Goal: Task Accomplishment & Management: Complete application form

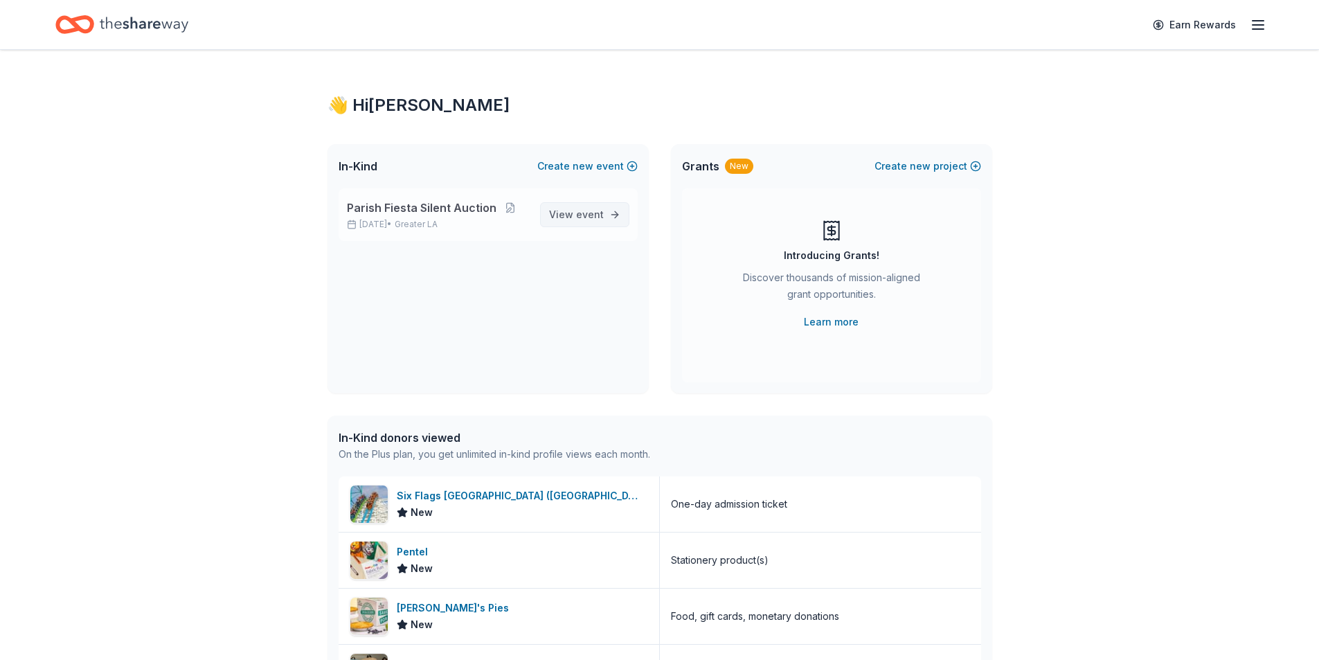
click at [564, 222] on span "View event" at bounding box center [576, 214] width 55 height 17
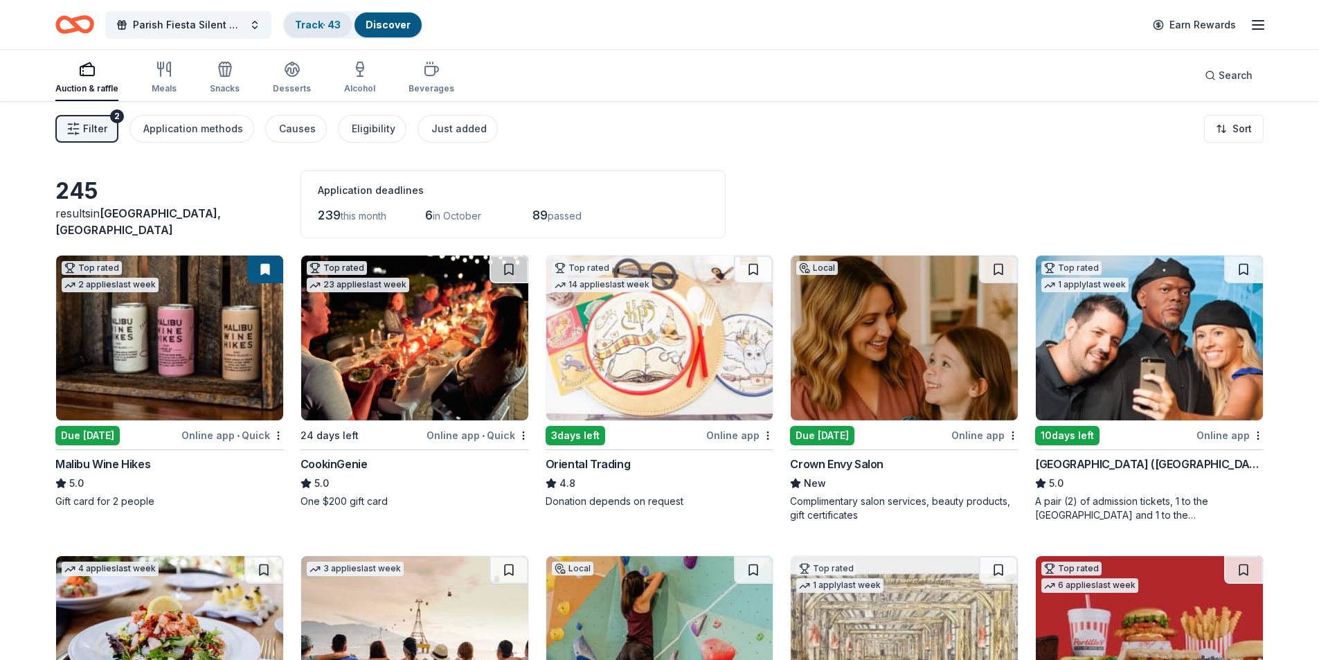
click at [307, 27] on link "Track · 43" at bounding box center [318, 25] width 46 height 12
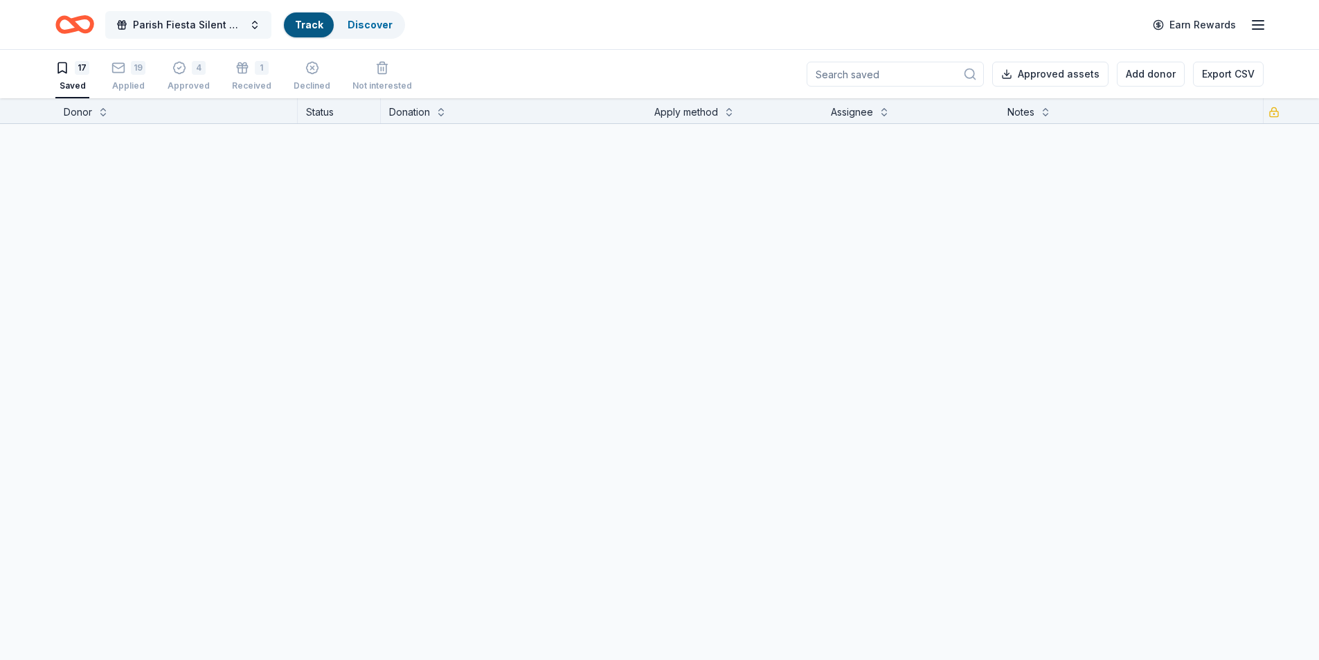
scroll to position [1, 0]
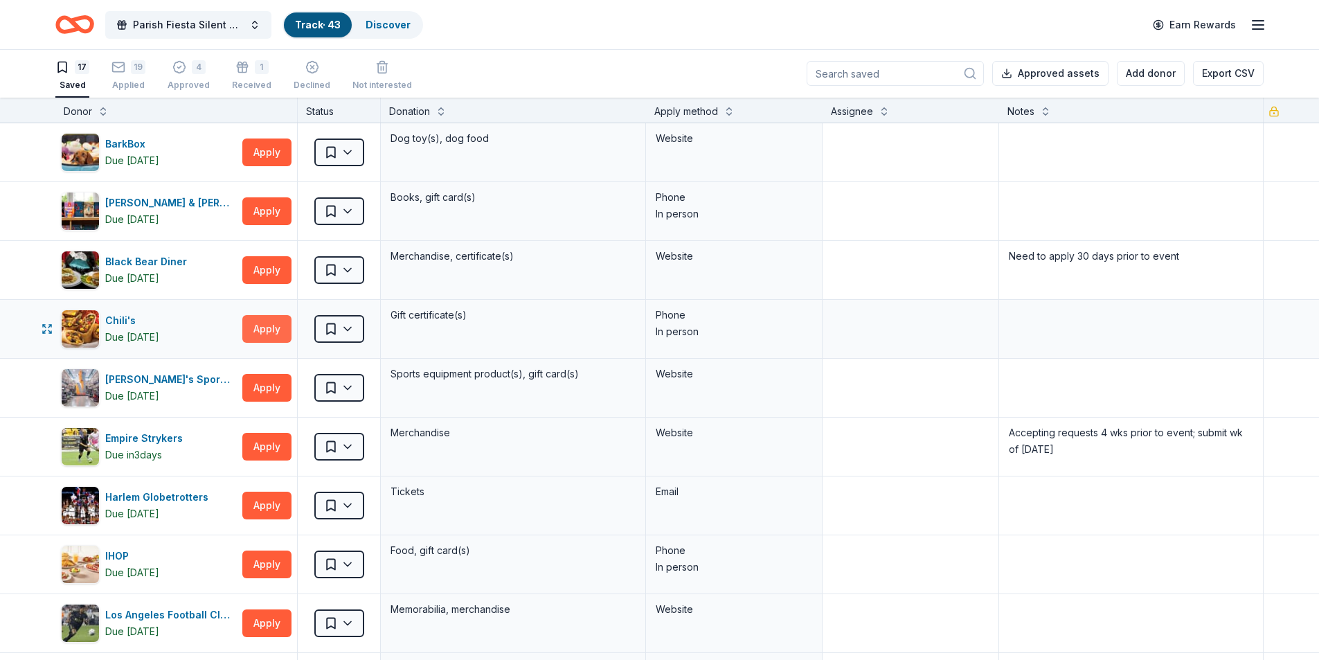
click at [261, 329] on button "Apply" at bounding box center [266, 329] width 49 height 28
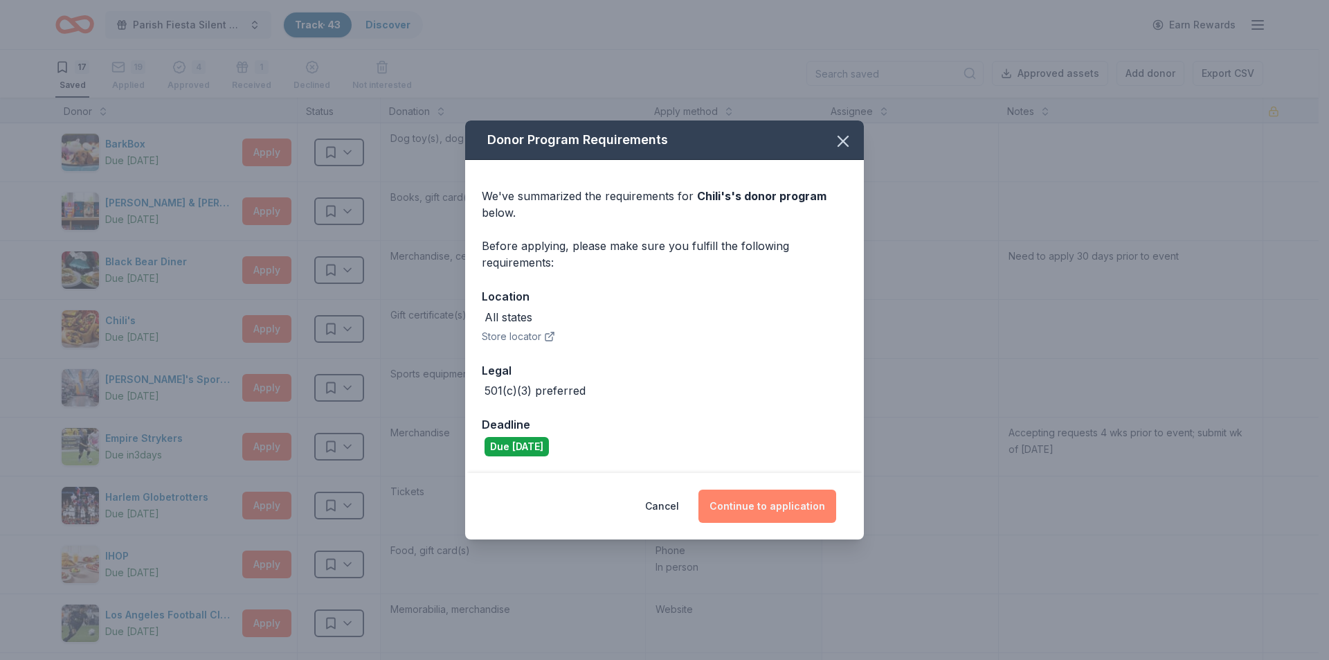
click at [794, 508] on button "Continue to application" at bounding box center [768, 506] width 138 height 33
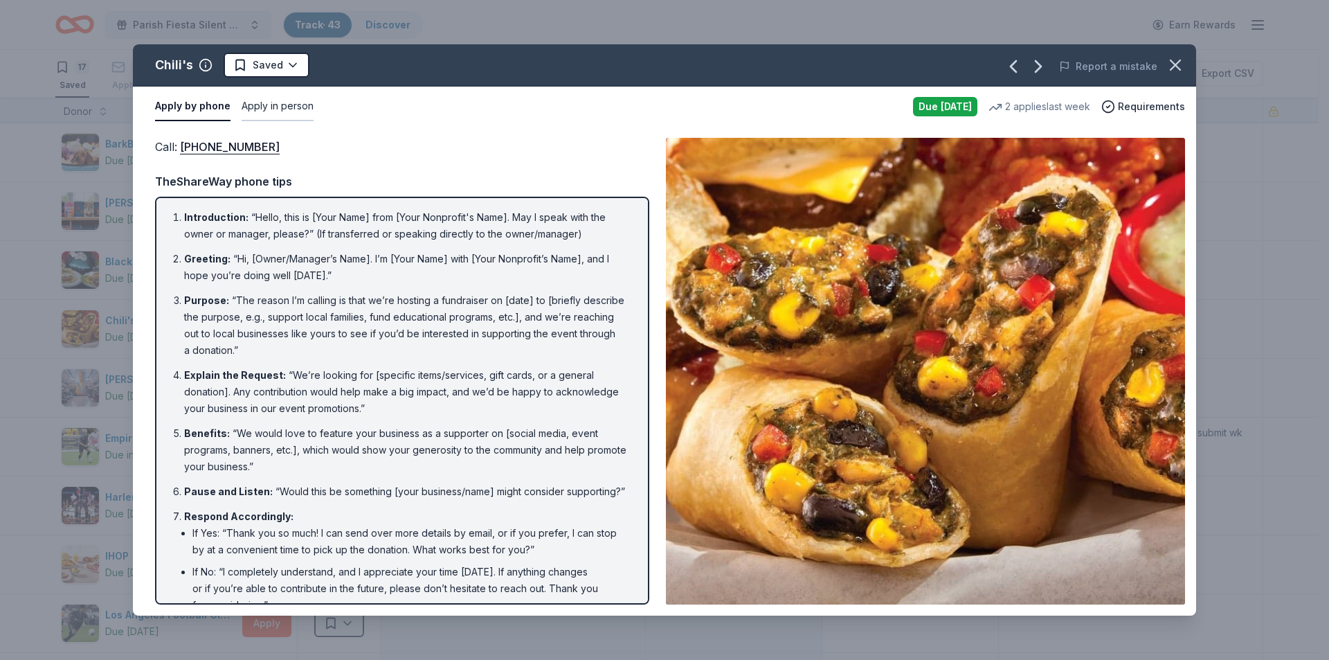
click at [263, 108] on button "Apply in person" at bounding box center [278, 106] width 72 height 29
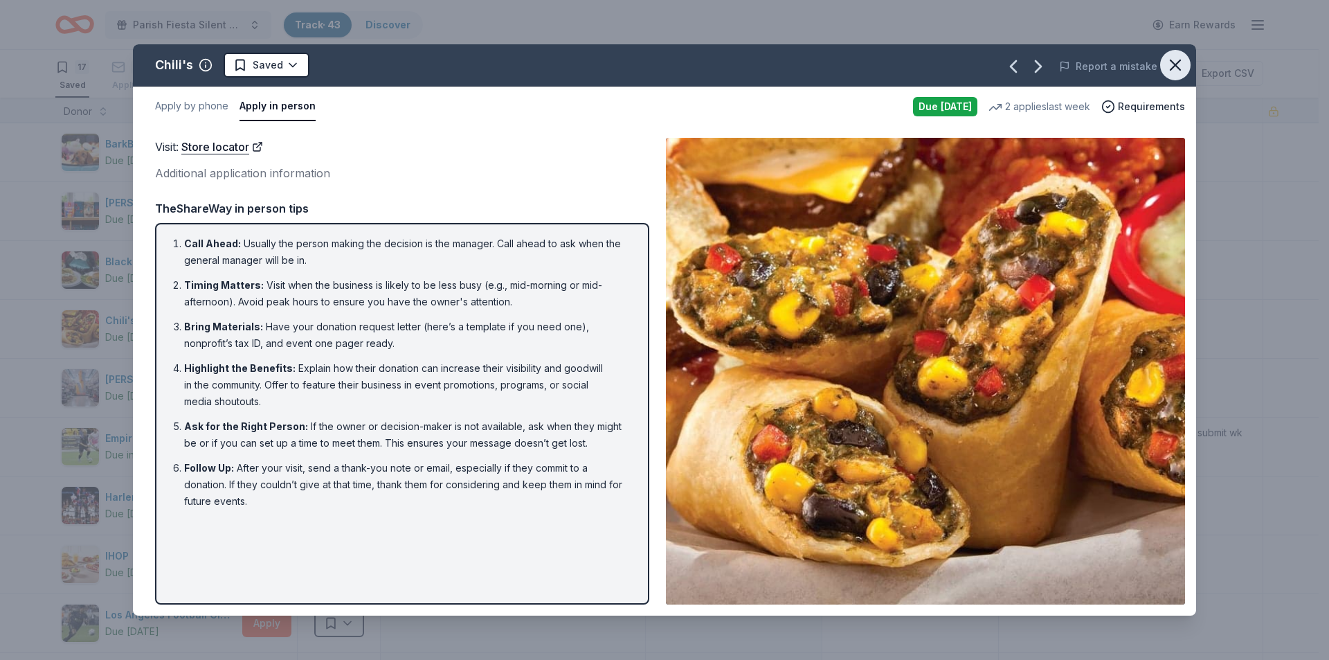
click at [1180, 66] on icon "button" at bounding box center [1175, 64] width 19 height 19
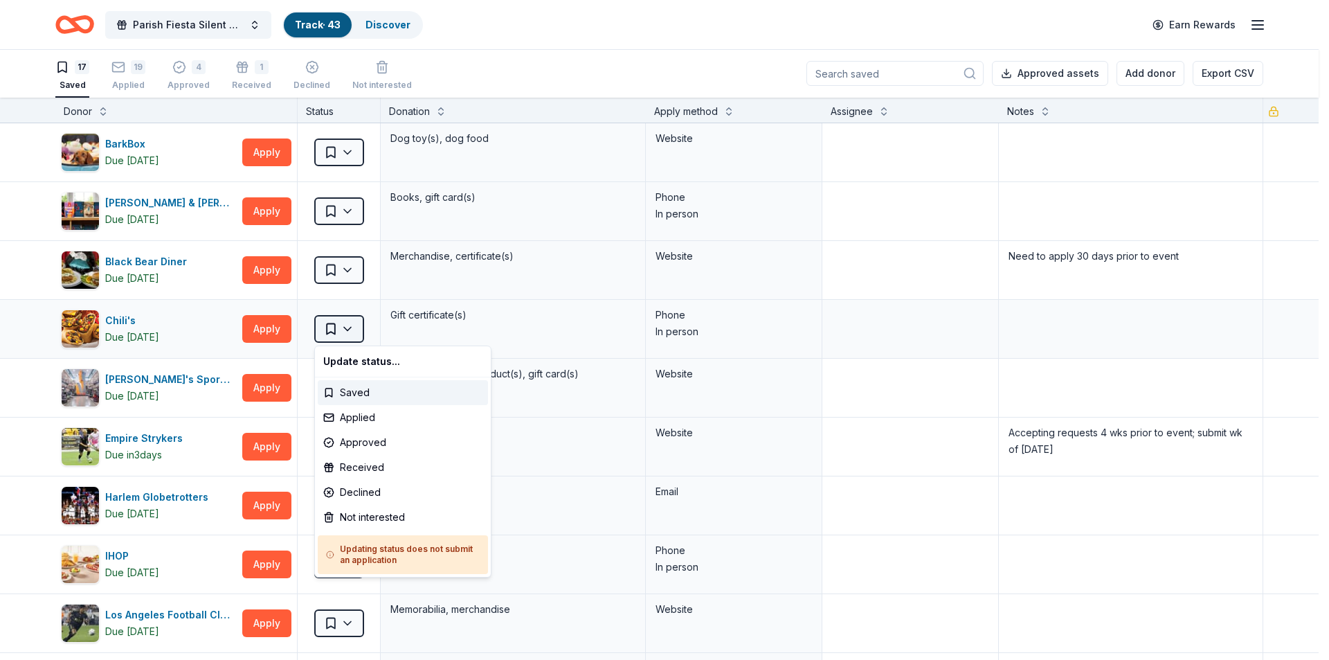
click at [351, 325] on html "Parish Fiesta Silent Auction Track · 43 Discover Earn Rewards 17 Saved 19 Appli…" at bounding box center [664, 329] width 1329 height 660
click at [1257, 23] on html "Parish Fiesta Silent Auction Track · 43 Discover Earn Rewards 17 Saved 19 Appli…" at bounding box center [664, 329] width 1329 height 660
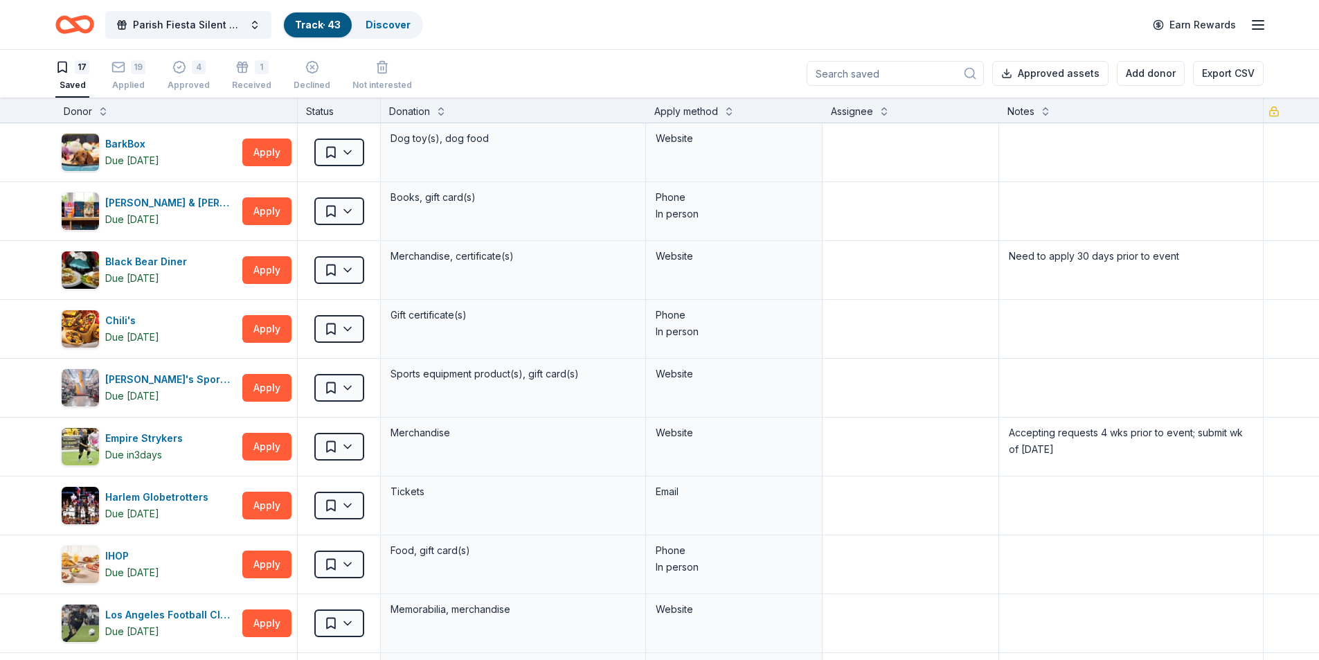
click at [1255, 27] on icon "button" at bounding box center [1258, 25] width 17 height 17
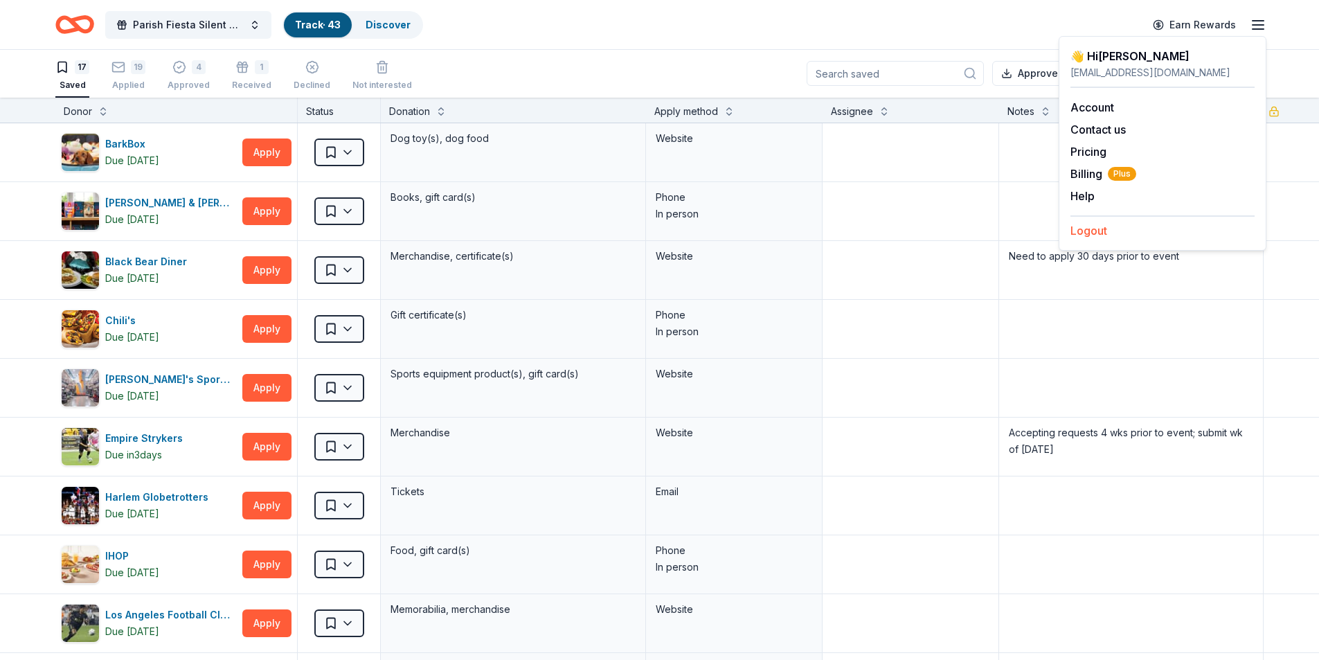
click at [1090, 232] on button "Logout" at bounding box center [1088, 230] width 37 height 17
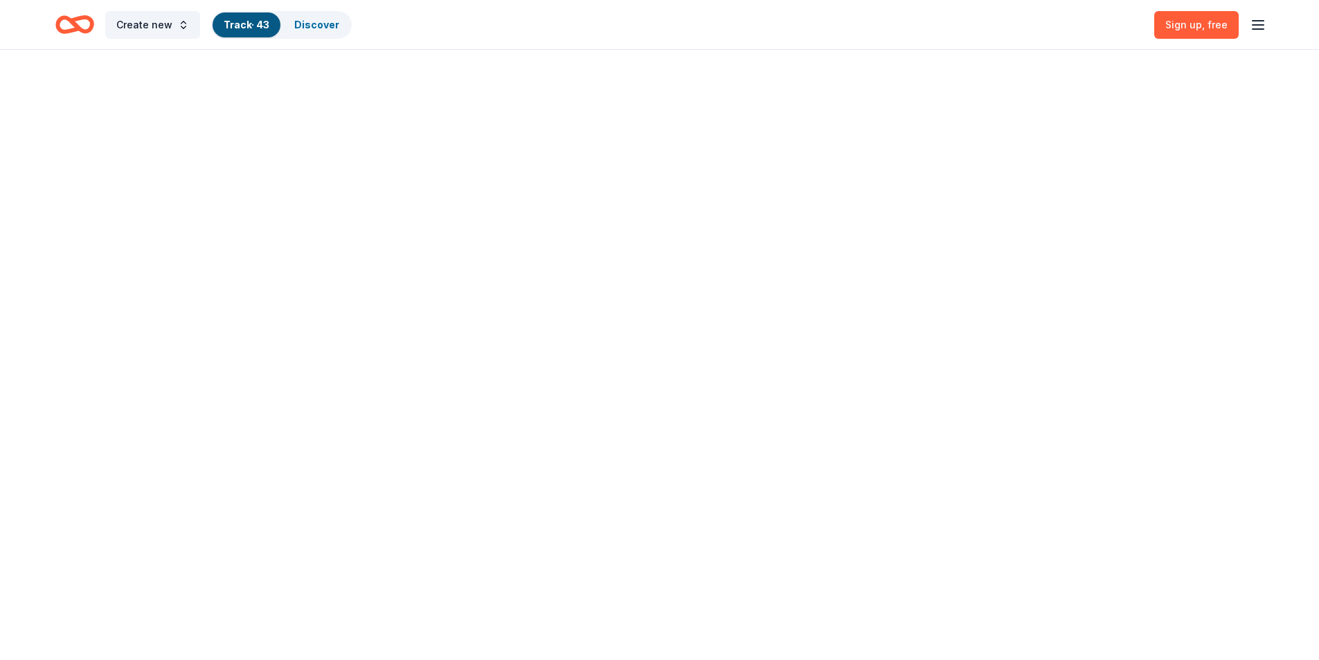
scroll to position [0, 0]
